Goal: Find specific page/section: Find specific page/section

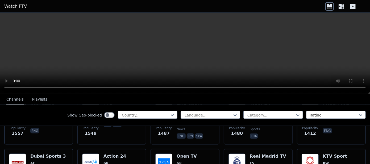
scroll to position [421, 0]
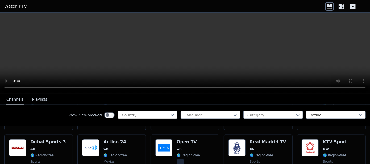
click at [161, 113] on div at bounding box center [145, 115] width 48 height 5
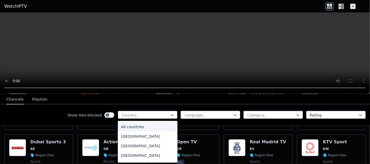
click at [225, 113] on div at bounding box center [208, 115] width 48 height 5
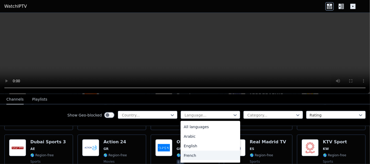
click at [205, 155] on div "French" at bounding box center [211, 156] width 60 height 10
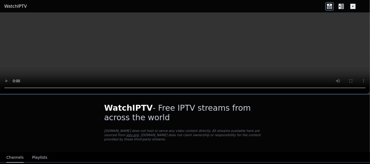
scroll to position [242, 0]
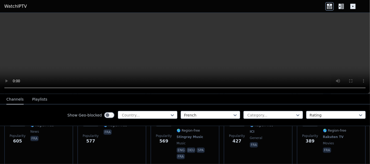
click at [283, 106] on div "Show Geo-blocked Country... French Category... Rating" at bounding box center [185, 116] width 370 height 22
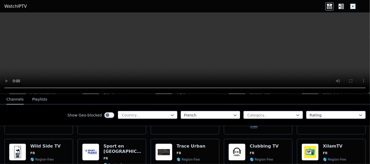
scroll to position [169, 0]
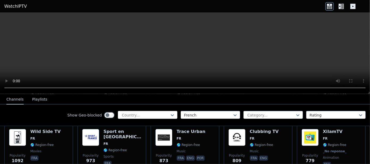
click at [142, 115] on div at bounding box center [145, 115] width 48 height 5
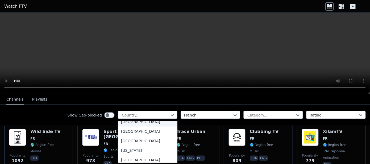
scroll to position [624, 0]
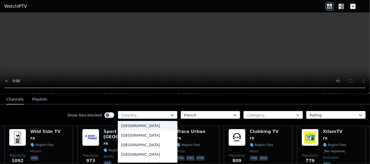
click at [158, 131] on div "[GEOGRAPHIC_DATA]" at bounding box center [148, 126] width 60 height 10
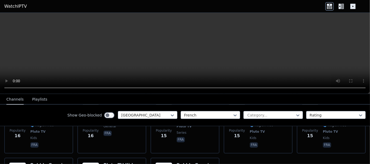
scroll to position [1782, 0]
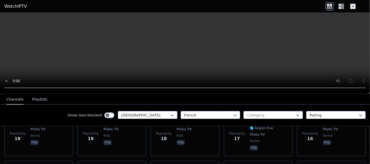
click at [323, 106] on div "Show Geo-blocked France French Category... Rating" at bounding box center [185, 116] width 370 height 22
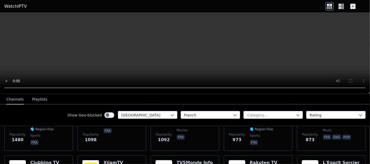
scroll to position [0, 0]
